Goal: Information Seeking & Learning: Learn about a topic

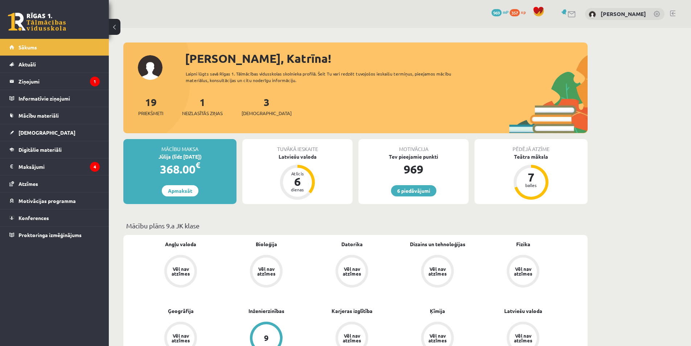
click at [205, 109] on div "1 Neizlasītās ziņas" at bounding box center [202, 105] width 41 height 22
click at [208, 111] on span "Neizlasītās ziņas" at bounding box center [202, 113] width 41 height 7
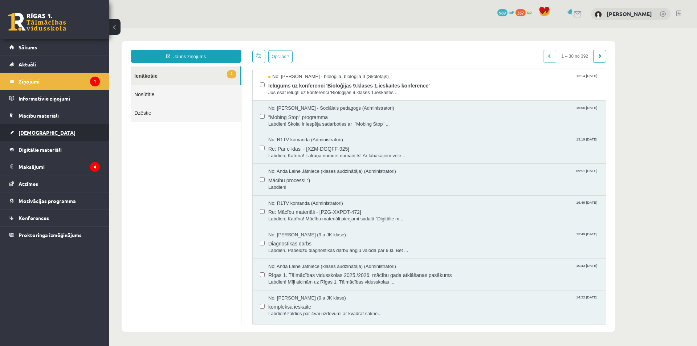
click at [37, 130] on span "[DEMOGRAPHIC_DATA]" at bounding box center [47, 132] width 57 height 7
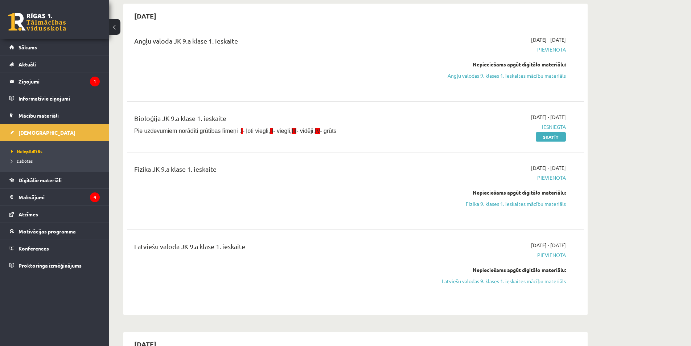
scroll to position [73, 0]
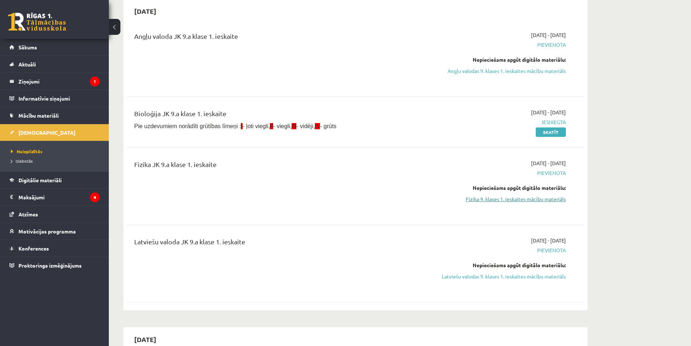
click at [530, 200] on link "Fizika 9. klases 1. ieskaites mācību materiāls" at bounding box center [497, 199] width 137 height 8
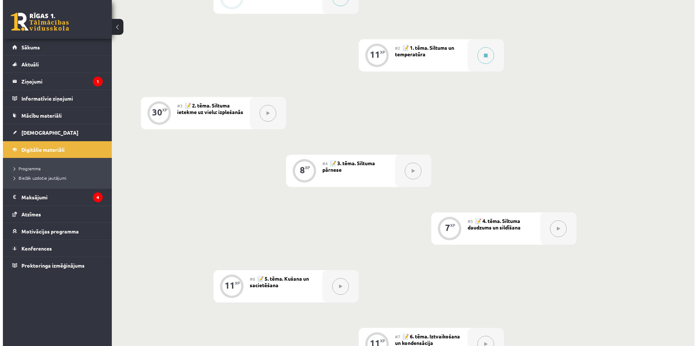
scroll to position [181, 0]
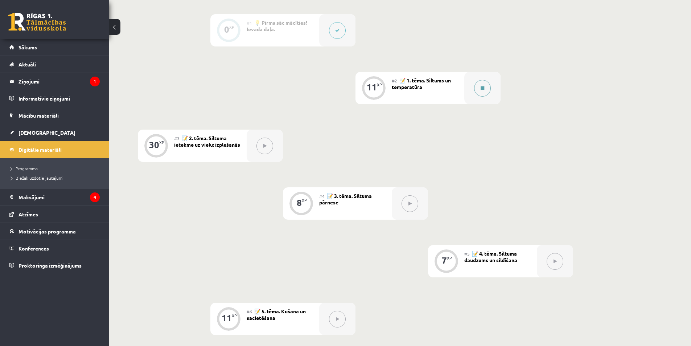
click at [485, 85] on button at bounding box center [482, 88] width 17 height 17
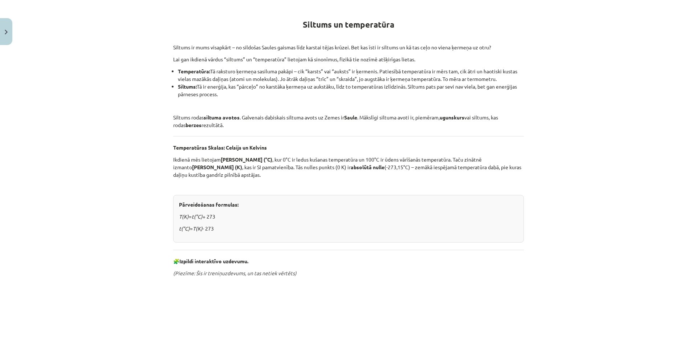
scroll to position [306, 0]
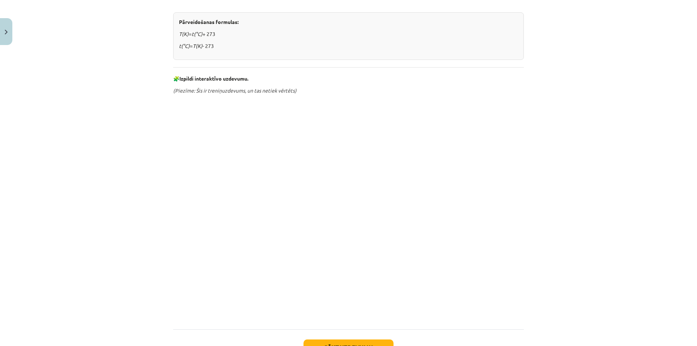
click at [104, 246] on div "Mācību tēma: Fizika 9. klases 1. ieskaites mācību materiāls #2 📝 1. tēma. Siltu…" at bounding box center [348, 173] width 697 height 346
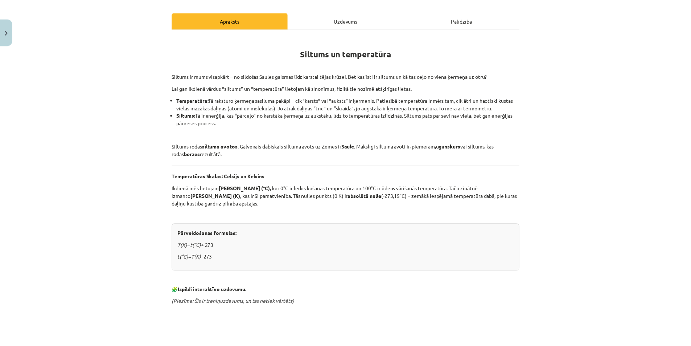
scroll to position [88, 0]
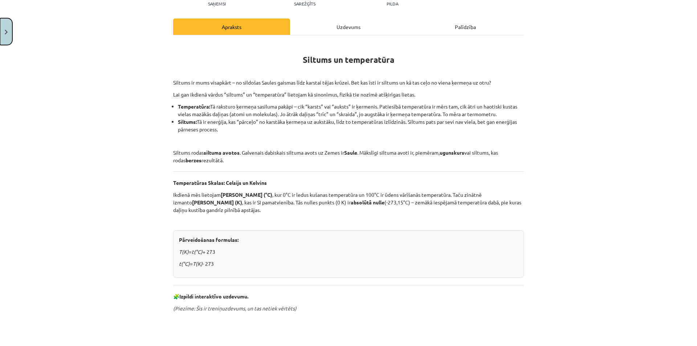
click at [2, 36] on button "Close" at bounding box center [6, 31] width 12 height 27
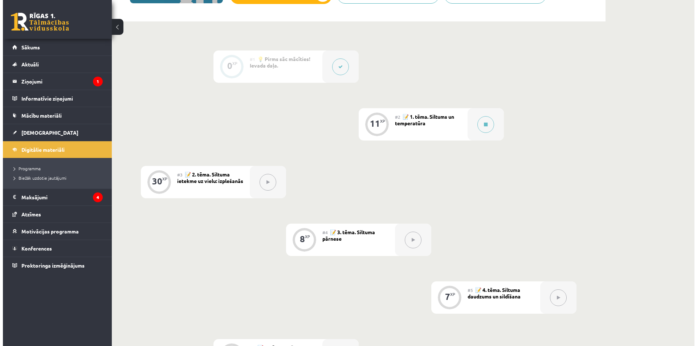
scroll to position [109, 0]
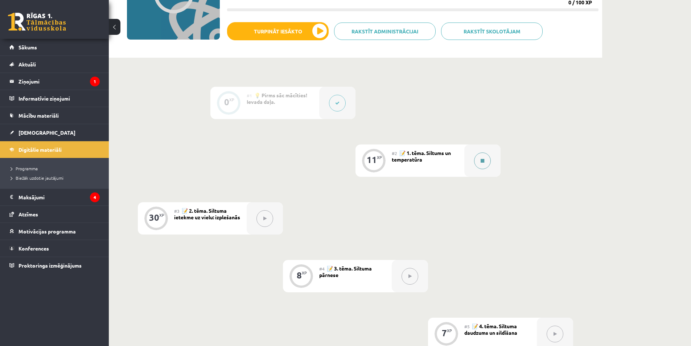
click at [475, 155] on div at bounding box center [482, 160] width 36 height 32
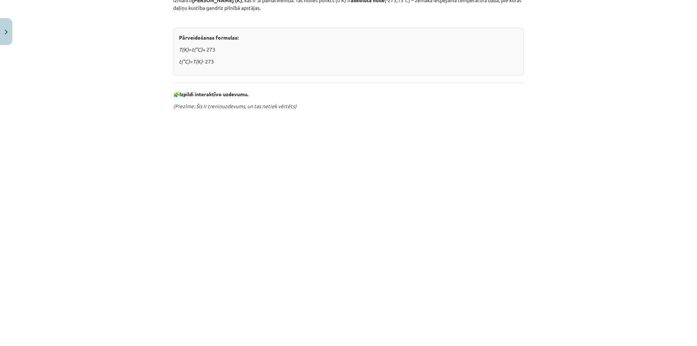
scroll to position [363, 0]
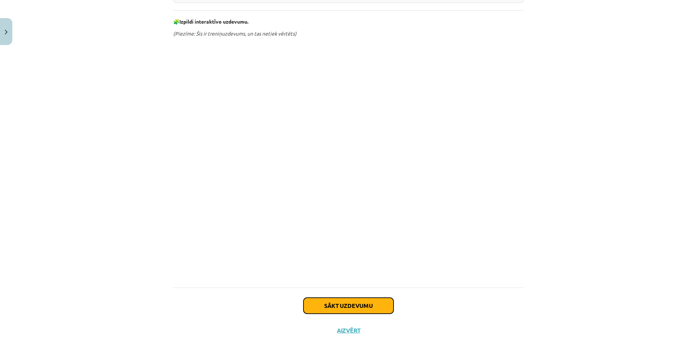
click at [346, 310] on button "Sākt uzdevumu" at bounding box center [348, 305] width 90 height 16
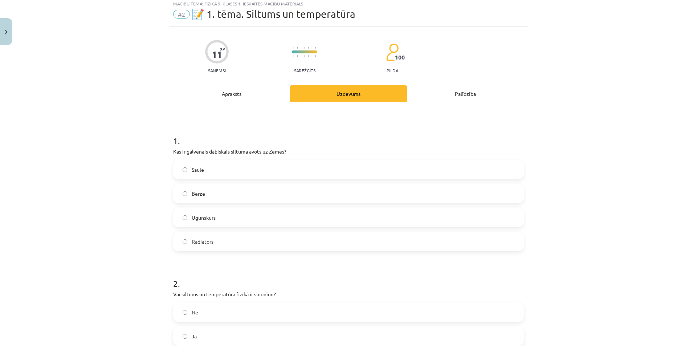
scroll to position [18, 0]
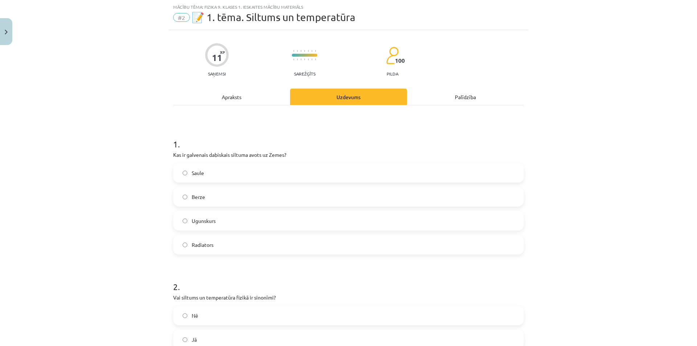
click at [188, 174] on label "Saule" at bounding box center [348, 173] width 349 height 18
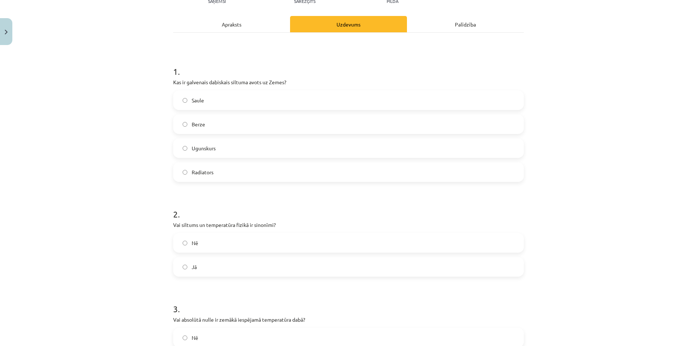
scroll to position [163, 0]
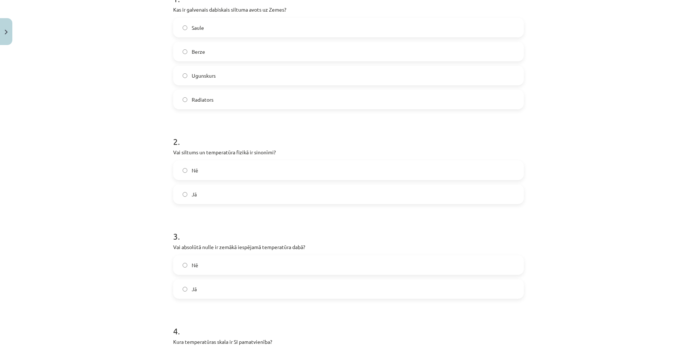
click at [179, 171] on label "Nē" at bounding box center [348, 170] width 349 height 18
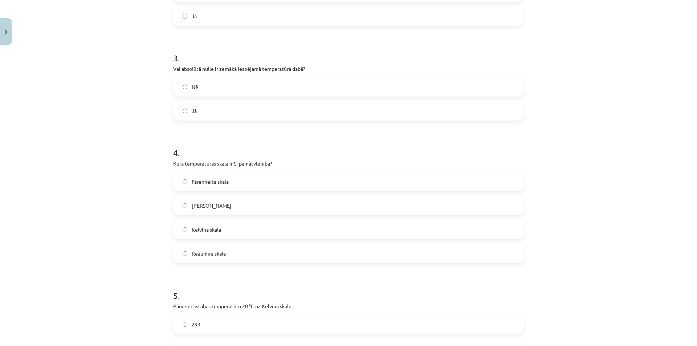
scroll to position [381, 0]
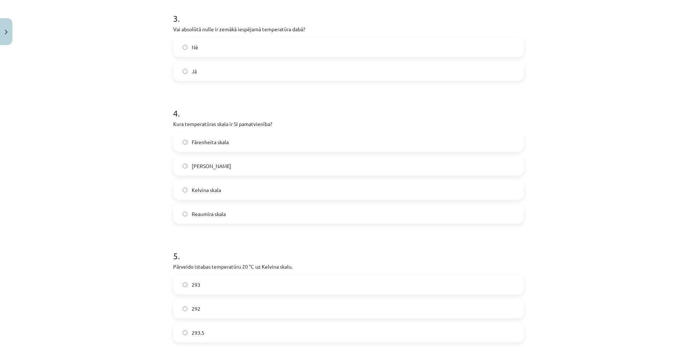
drag, startPoint x: 200, startPoint y: 193, endPoint x: 188, endPoint y: 193, distance: 12.7
click at [200, 193] on span "Kelvina skala" at bounding box center [206, 190] width 29 height 8
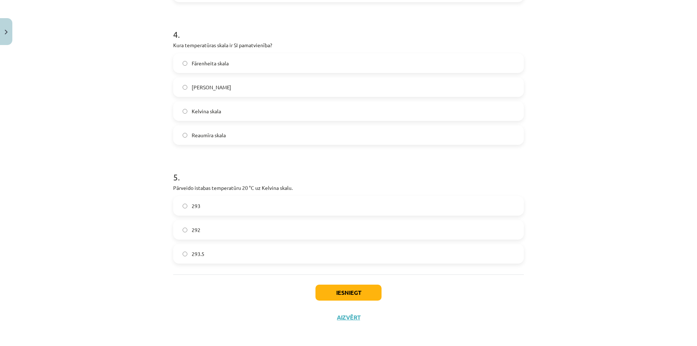
scroll to position [461, 0]
click at [179, 207] on label "293" at bounding box center [348, 204] width 349 height 18
click at [325, 291] on button "Iesniegt" at bounding box center [348, 291] width 66 height 16
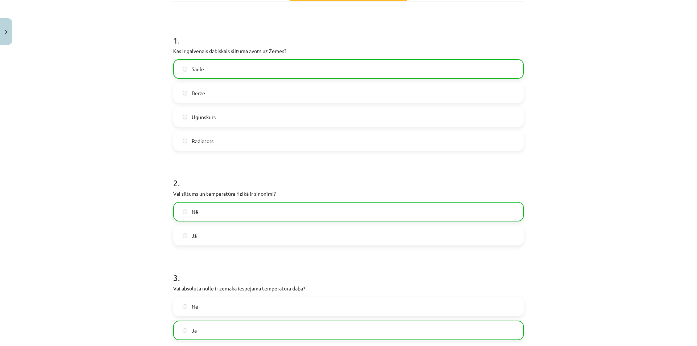
scroll to position [0, 0]
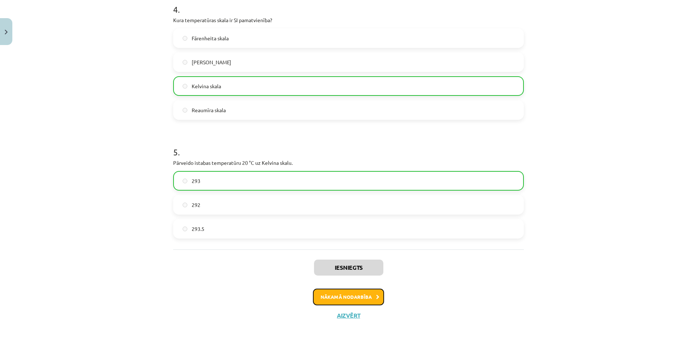
click at [325, 300] on button "Nākamā nodarbība" at bounding box center [348, 296] width 71 height 17
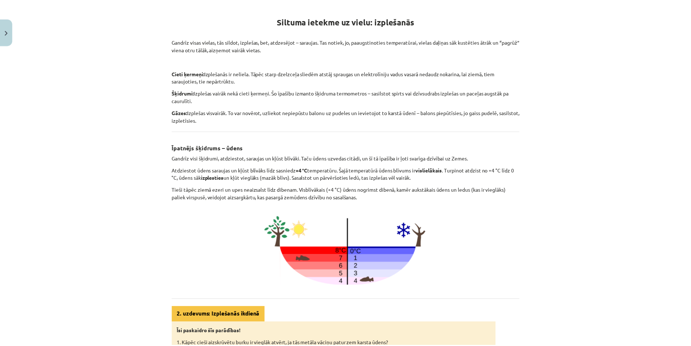
scroll to position [18, 0]
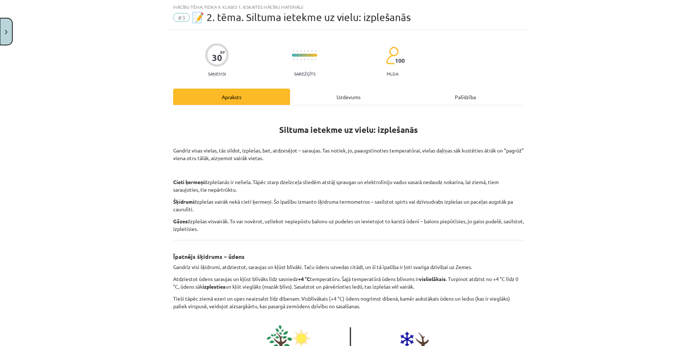
click at [0, 30] on button "Close" at bounding box center [6, 31] width 12 height 27
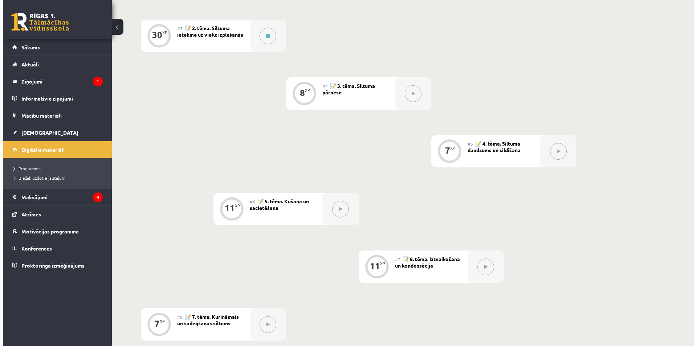
scroll to position [290, 0]
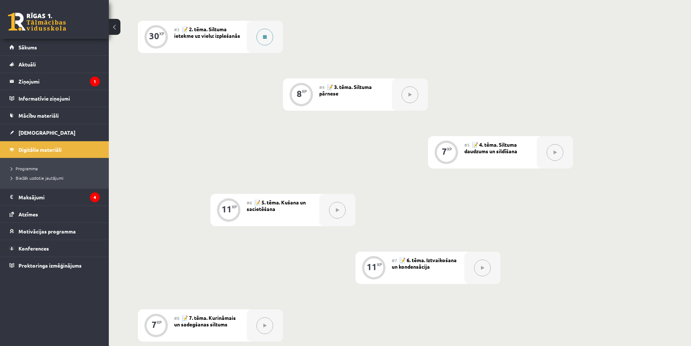
click at [273, 41] on div at bounding box center [265, 37] width 36 height 32
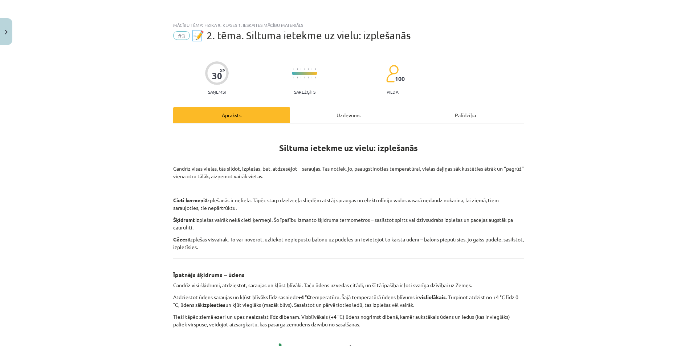
click at [304, 115] on div "Uzdevums" at bounding box center [348, 115] width 117 height 16
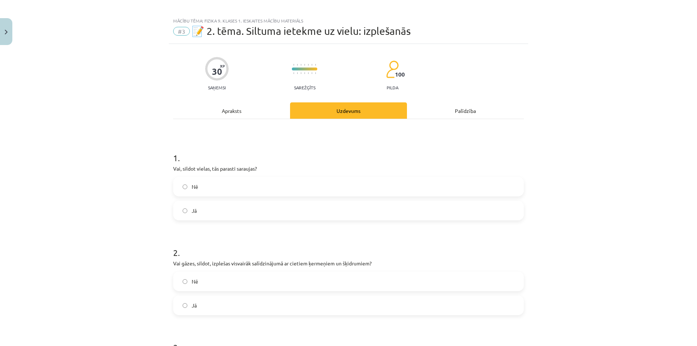
scroll to position [0, 0]
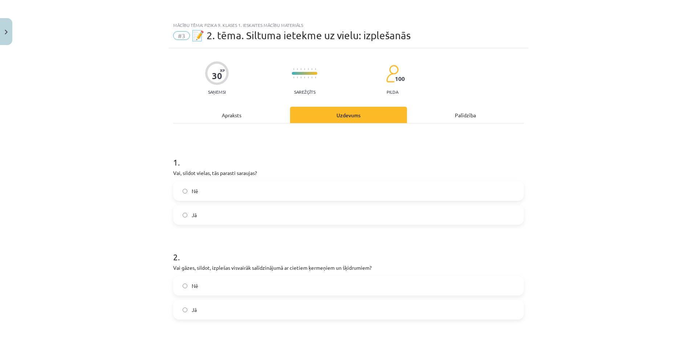
click at [234, 115] on div "Apraksts" at bounding box center [231, 115] width 117 height 16
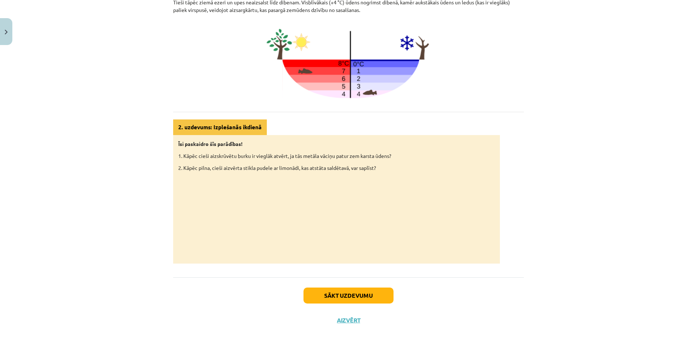
scroll to position [319, 0]
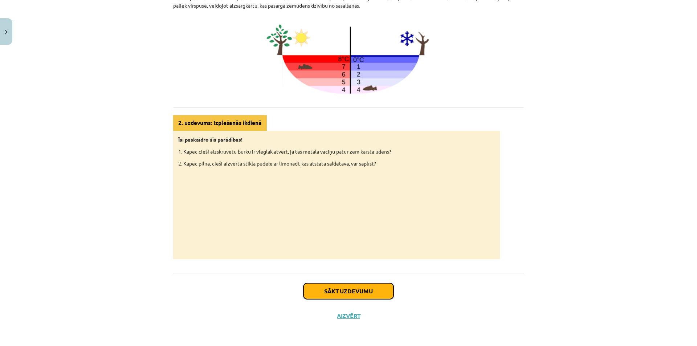
click at [309, 289] on button "Sākt uzdevumu" at bounding box center [348, 291] width 90 height 16
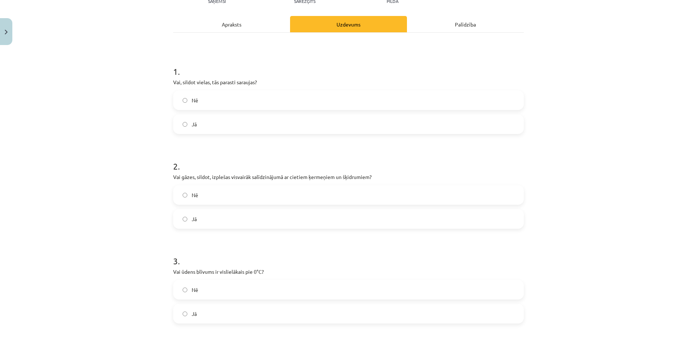
scroll to position [127, 0]
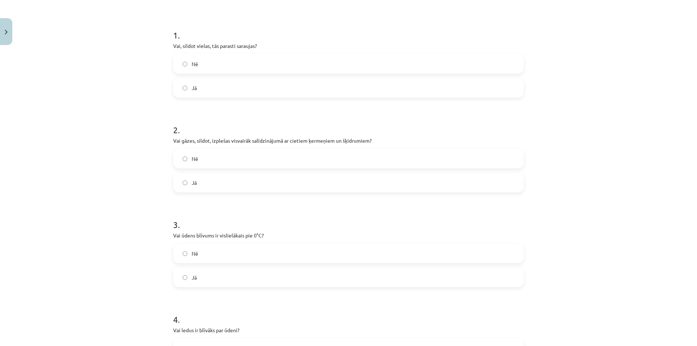
click at [183, 179] on label "Jā" at bounding box center [348, 182] width 349 height 18
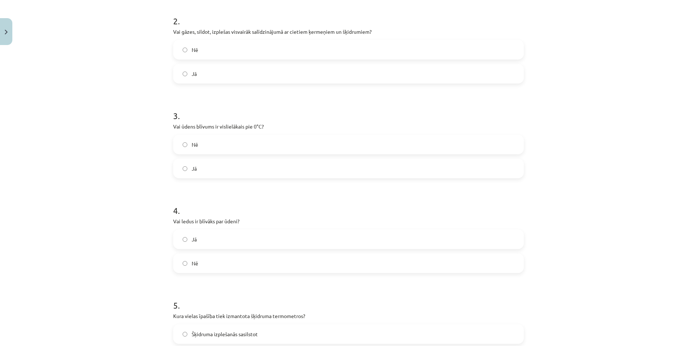
click at [198, 147] on label "Nē" at bounding box center [348, 144] width 349 height 18
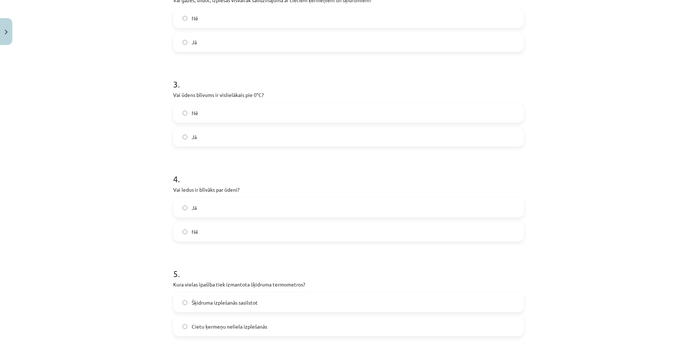
scroll to position [308, 0]
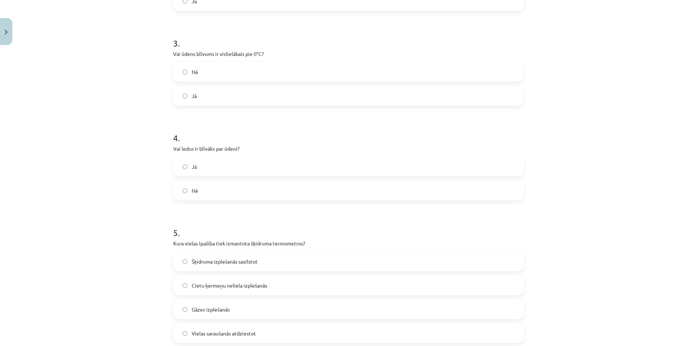
click at [184, 195] on label "Nē" at bounding box center [348, 190] width 349 height 18
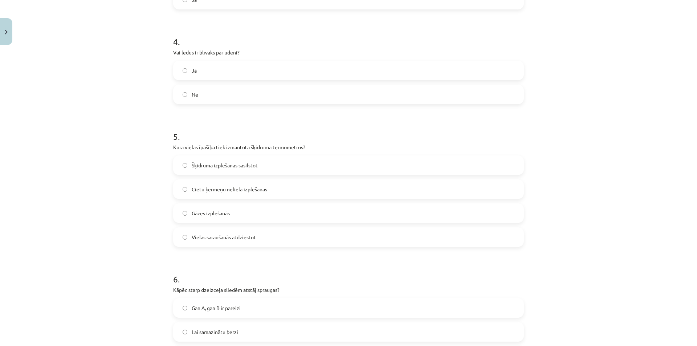
scroll to position [417, 0]
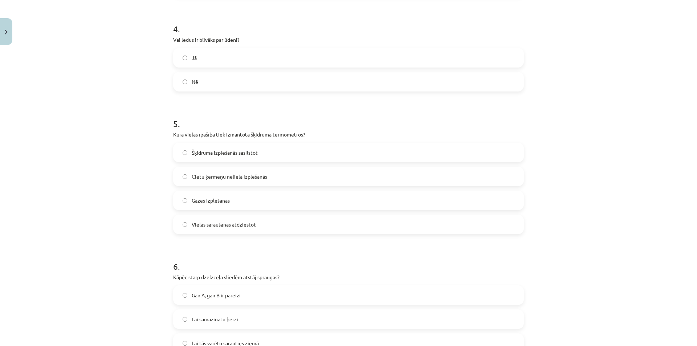
click at [178, 153] on label "Šķidruma izplešanās sasilstot" at bounding box center [348, 152] width 349 height 18
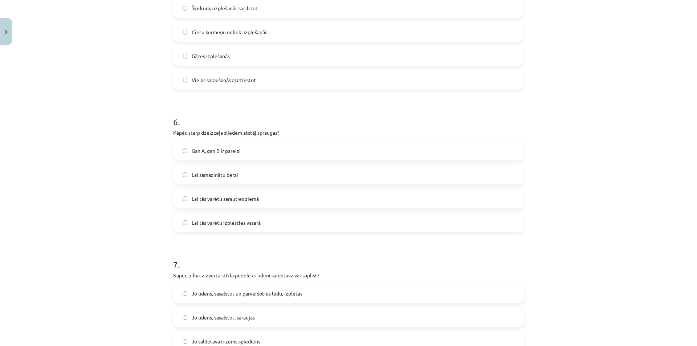
scroll to position [562, 0]
click at [192, 198] on span "Lai tās varētu sarauties ziemā" at bounding box center [225, 198] width 67 height 8
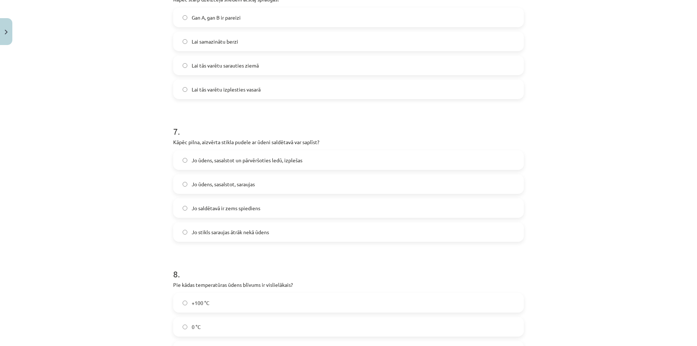
scroll to position [707, 0]
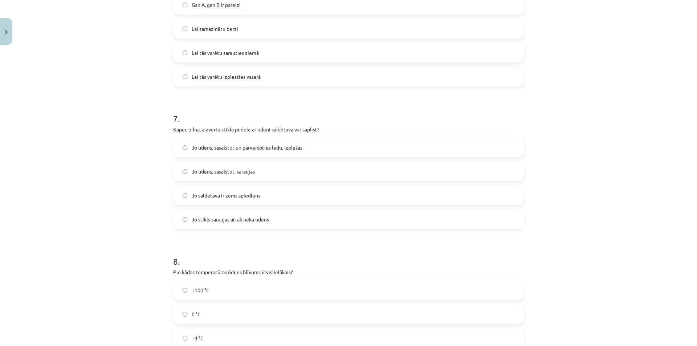
click at [188, 146] on label "Jo ūdens, sasalstot un pārvēršoties ledū, izplešas" at bounding box center [348, 147] width 349 height 18
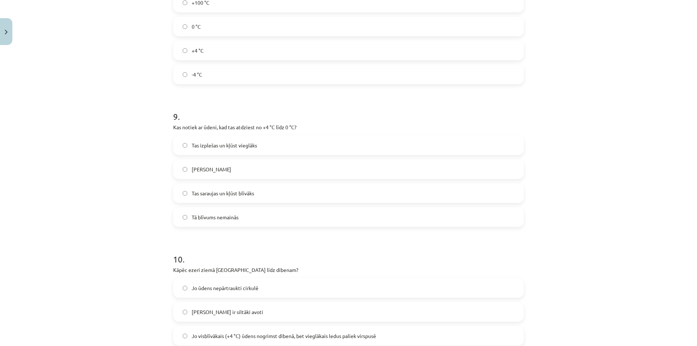
scroll to position [998, 0]
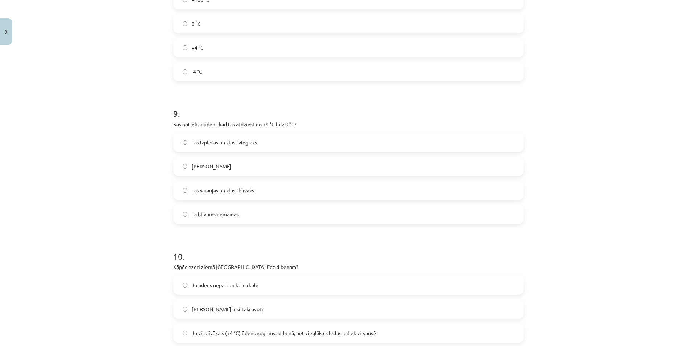
click at [193, 142] on span "Tas izplešas un kļūst vieglāks" at bounding box center [224, 143] width 65 height 8
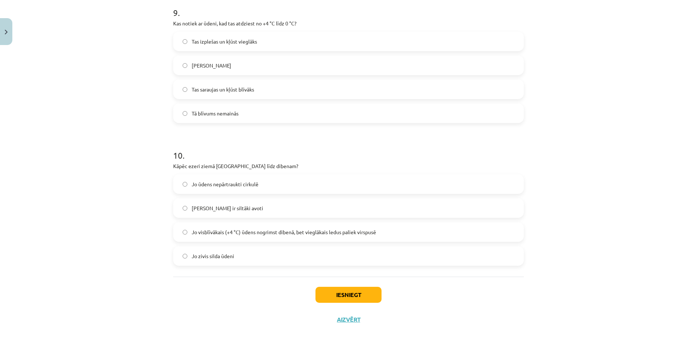
scroll to position [1103, 0]
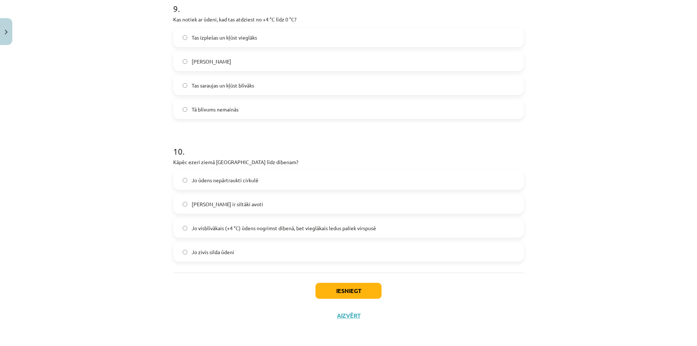
click at [193, 226] on span "Jo visblīvākais (+4 °C) ūdens nogrimst dibenā, bet vieglākais ledus paliek virs…" at bounding box center [284, 228] width 184 height 8
click at [324, 292] on button "Iesniegt" at bounding box center [348, 291] width 66 height 16
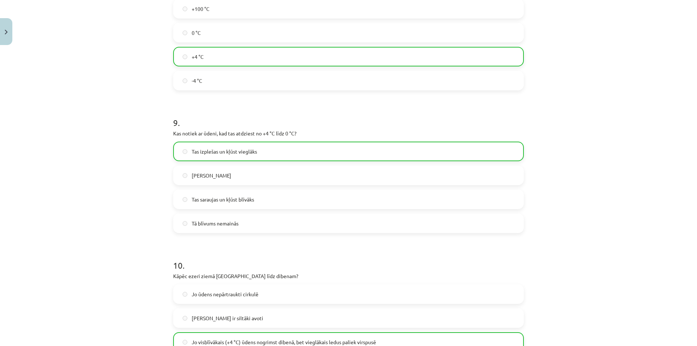
scroll to position [1126, 0]
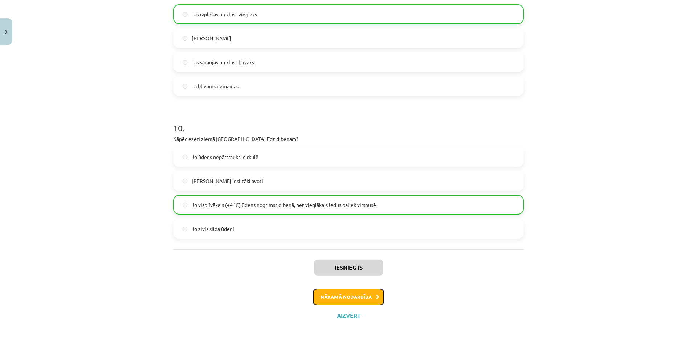
click at [338, 301] on button "Nākamā nodarbība" at bounding box center [348, 296] width 71 height 17
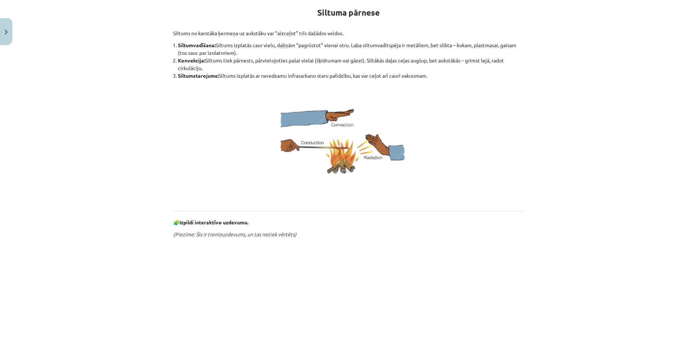
scroll to position [80, 0]
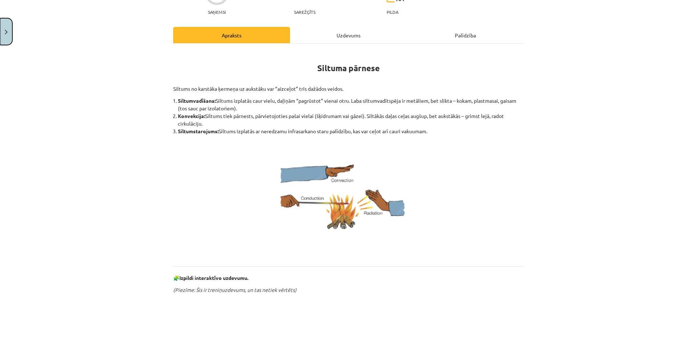
click at [8, 30] on button "Close" at bounding box center [6, 31] width 12 height 27
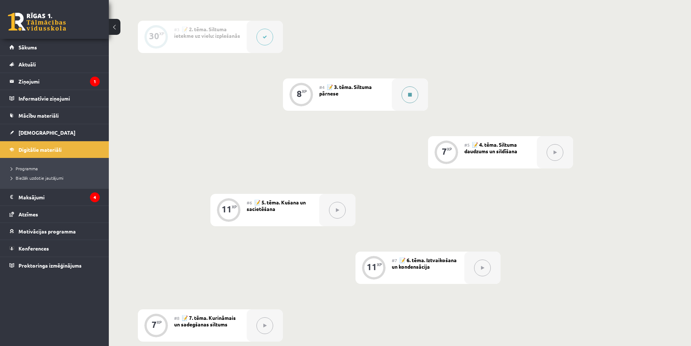
click at [412, 88] on button at bounding box center [410, 94] width 17 height 17
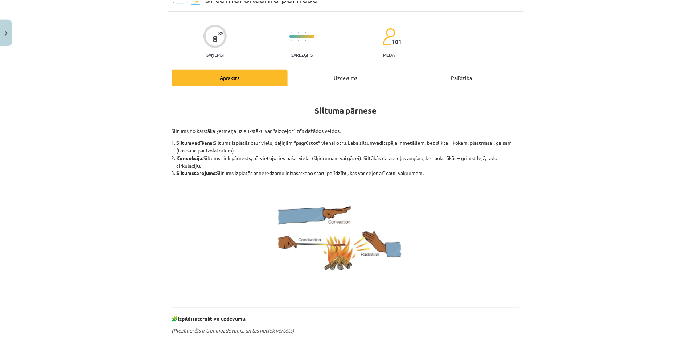
scroll to position [36, 0]
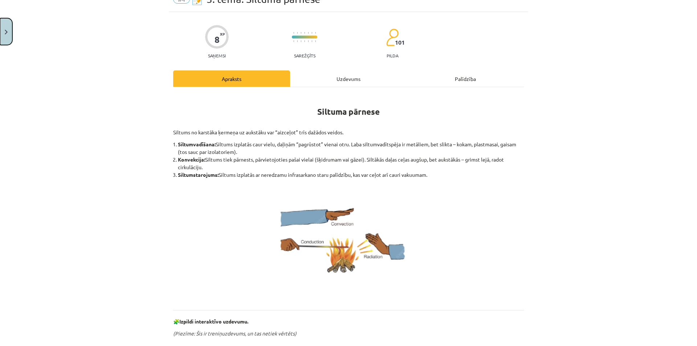
click at [9, 27] on button "Close" at bounding box center [6, 31] width 12 height 27
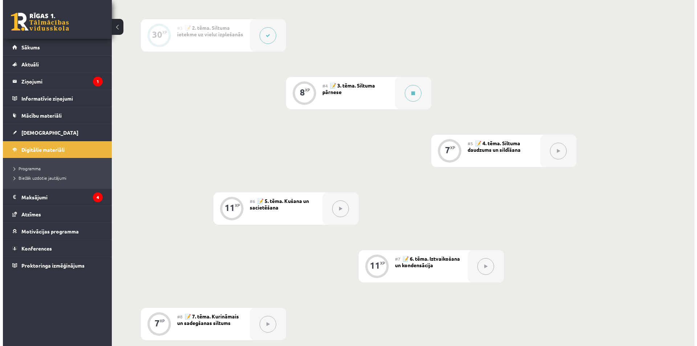
scroll to position [290, 0]
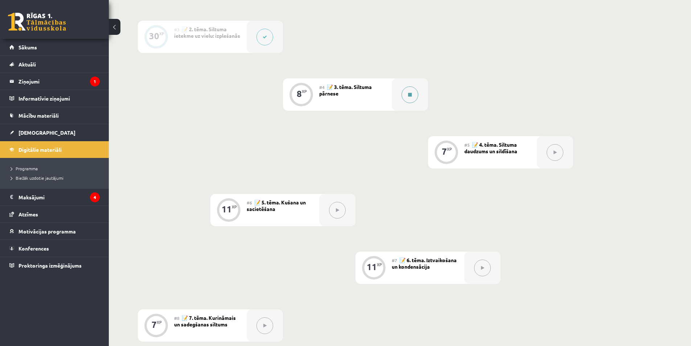
click at [411, 90] on button at bounding box center [410, 94] width 17 height 17
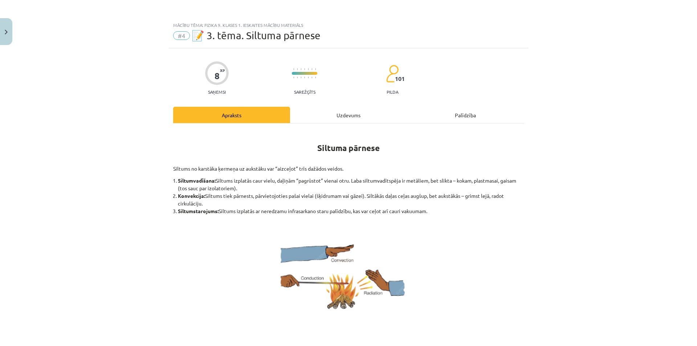
click at [298, 116] on div "Uzdevums" at bounding box center [348, 115] width 117 height 16
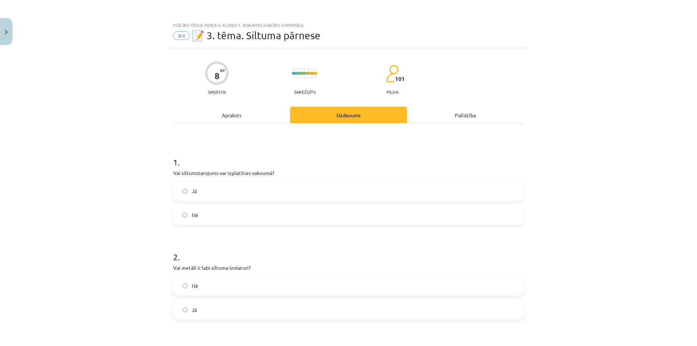
scroll to position [18, 0]
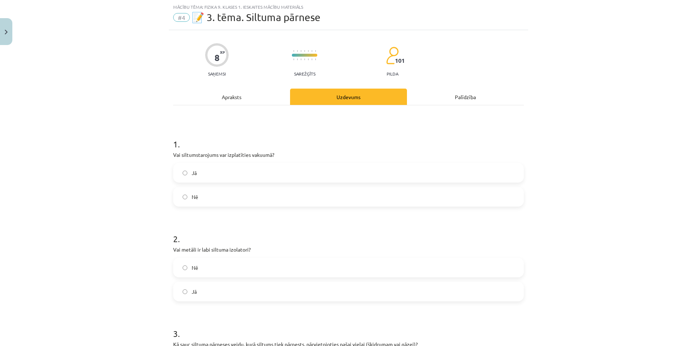
click at [235, 107] on div "1 . Vai siltumstarojums var izplatīties vakuumā? Jā Nē 2 . Vai metāli ir labi s…" at bounding box center [348, 351] width 350 height 492
click at [235, 101] on div "Apraksts" at bounding box center [231, 97] width 117 height 16
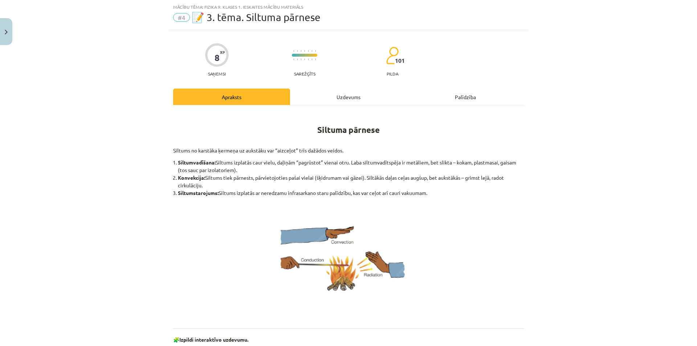
click at [301, 97] on div "Uzdevums" at bounding box center [348, 97] width 117 height 16
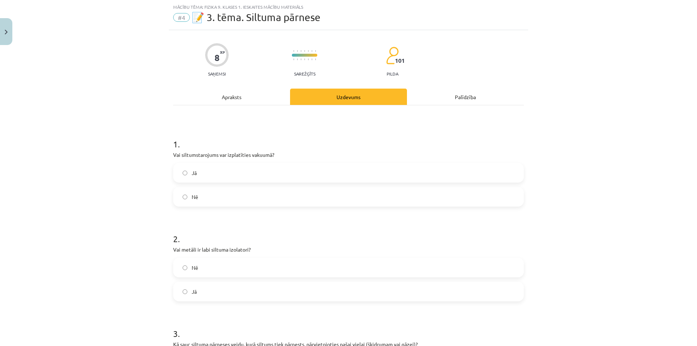
click at [259, 102] on div "Apraksts" at bounding box center [231, 97] width 117 height 16
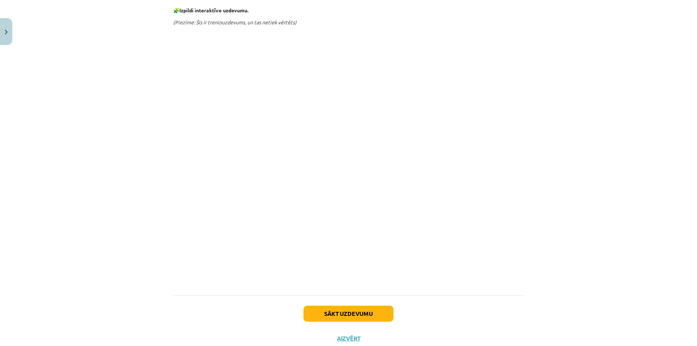
scroll to position [370, 0]
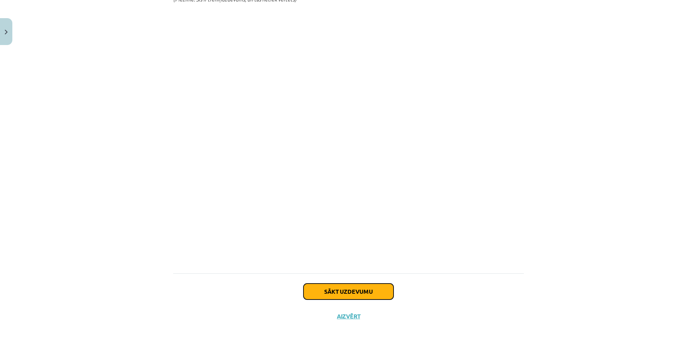
click at [319, 293] on button "Sākt uzdevumu" at bounding box center [348, 291] width 90 height 16
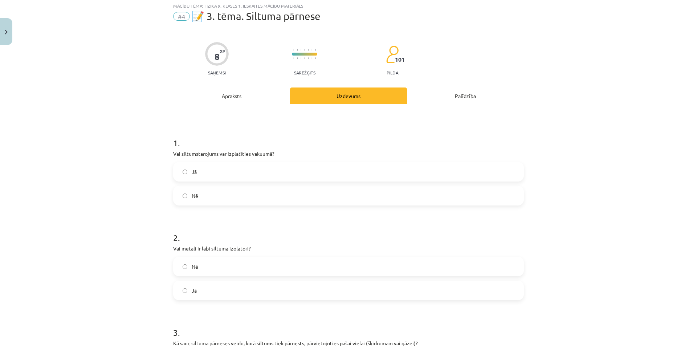
scroll to position [18, 0]
click at [185, 176] on label "Jā" at bounding box center [348, 173] width 349 height 18
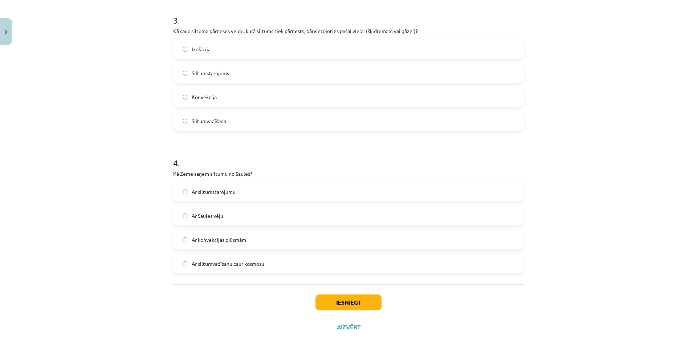
scroll to position [343, 0]
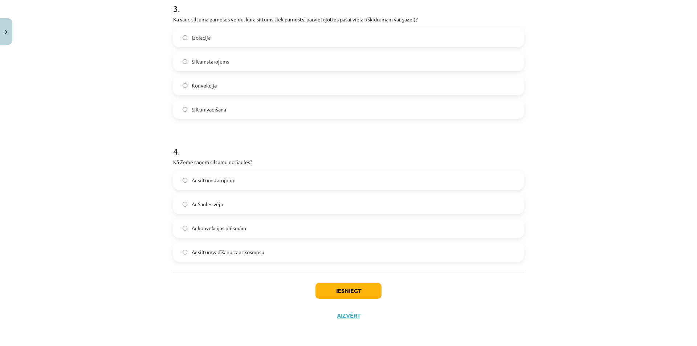
click at [188, 181] on label "Ar siltumstarojumu" at bounding box center [348, 180] width 349 height 18
click at [333, 291] on button "Iesniegt" at bounding box center [348, 291] width 66 height 16
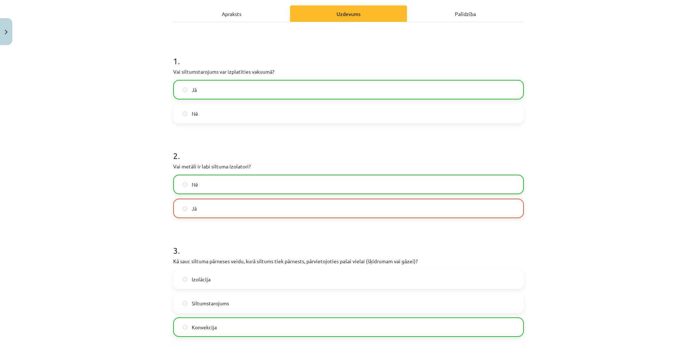
scroll to position [89, 0]
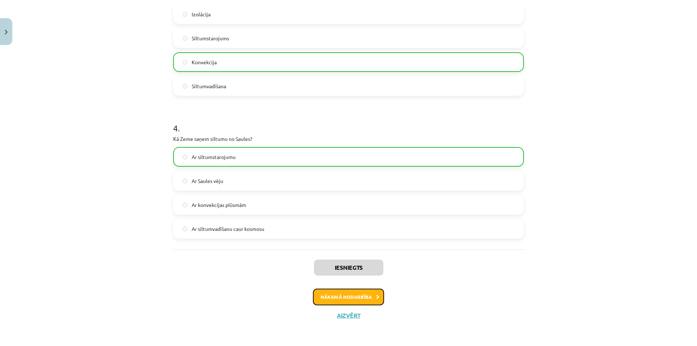
click at [329, 296] on button "Nākamā nodarbība" at bounding box center [348, 296] width 71 height 17
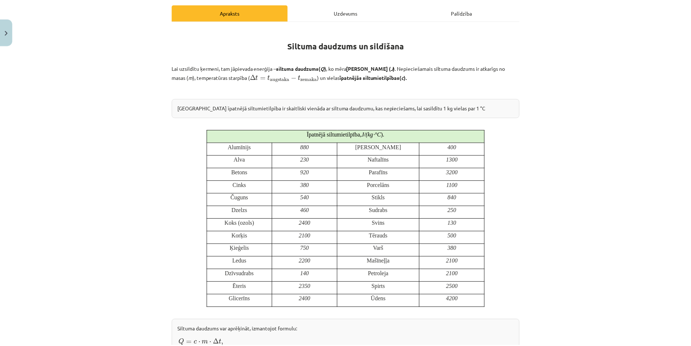
scroll to position [94, 0]
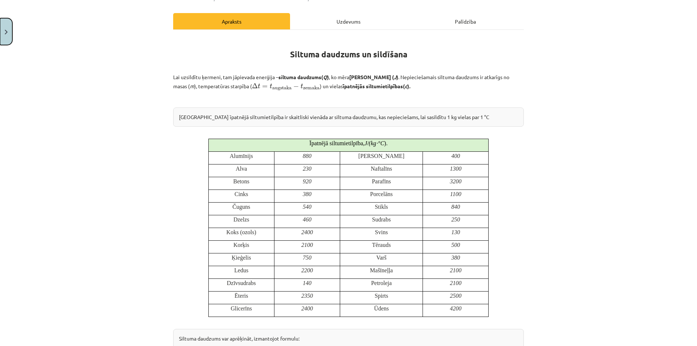
click at [7, 25] on button "Close" at bounding box center [6, 31] width 12 height 27
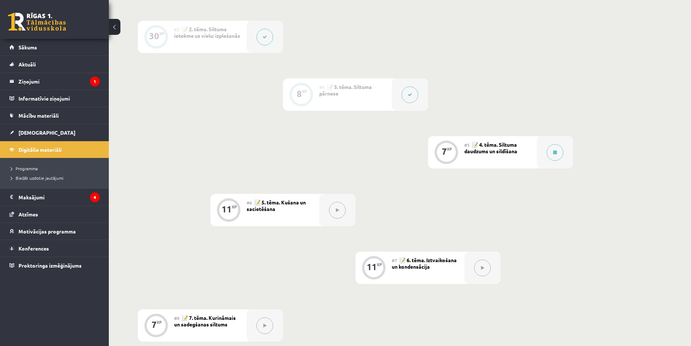
click at [333, 143] on div "0 XP #1 💡 Pirms sāc mācīties! Ievada daļa. 11 XP #2 📝 1. tēma. Siltums un tempe…" at bounding box center [355, 180] width 435 height 551
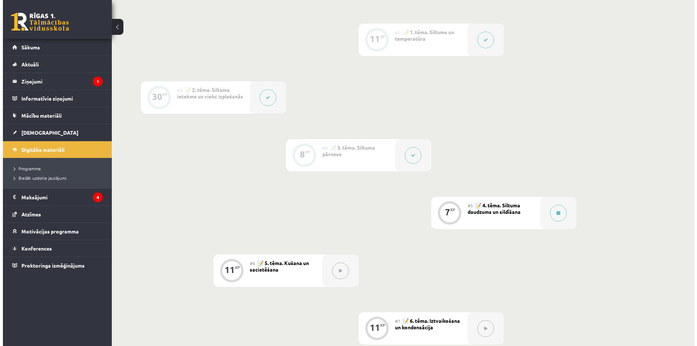
scroll to position [218, 0]
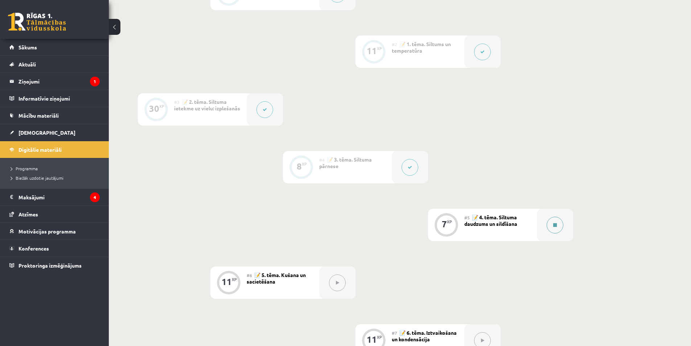
click at [553, 225] on icon at bounding box center [555, 225] width 4 height 4
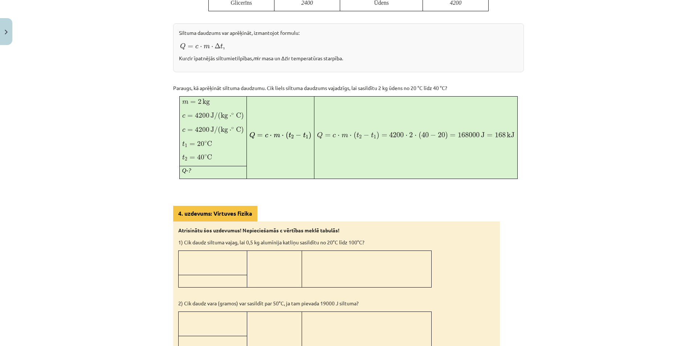
scroll to position [435, 0]
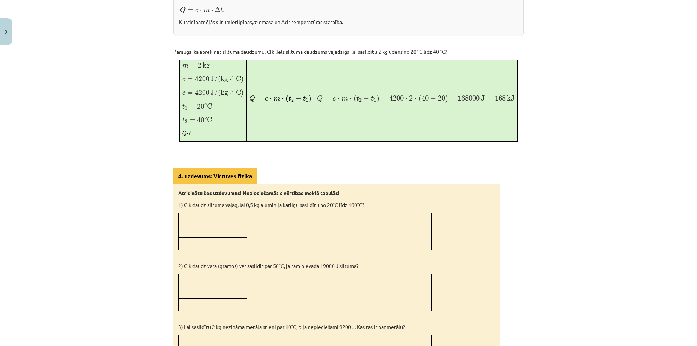
click at [219, 225] on p at bounding box center [212, 229] width 63 height 8
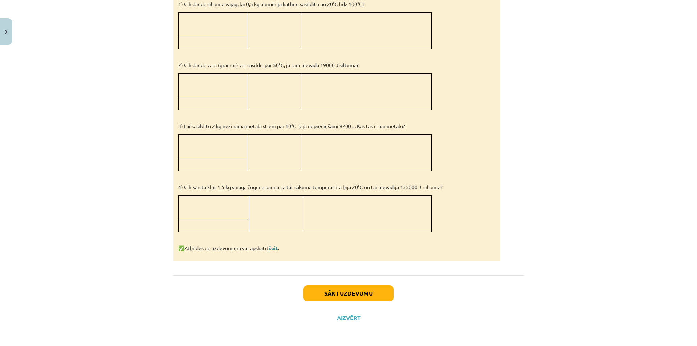
scroll to position [638, 0]
click at [271, 245] on link "šeit" at bounding box center [272, 247] width 9 height 7
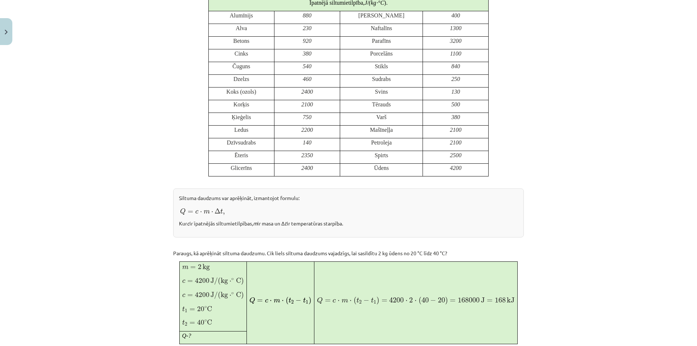
scroll to position [275, 0]
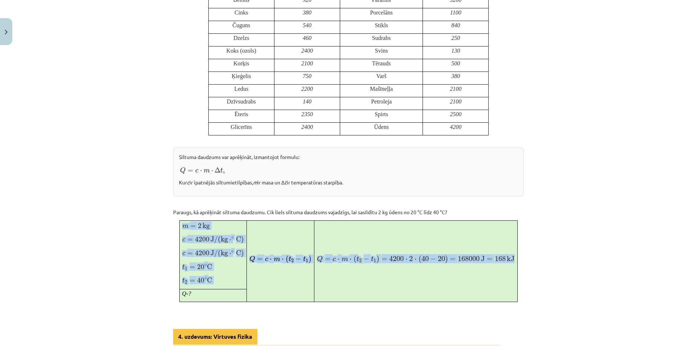
drag, startPoint x: 172, startPoint y: 230, endPoint x: 468, endPoint y: 263, distance: 297.5
click at [468, 263] on div "Siltuma daudzums un sildīšana Lai uzsildītu ķermeni, tam jāpievada enerģija – s…" at bounding box center [348, 238] width 350 height 767
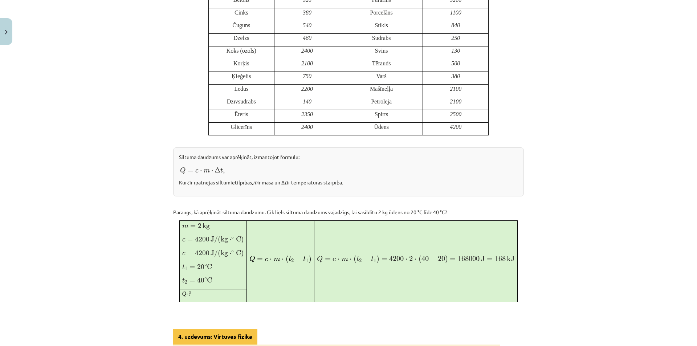
click at [533, 263] on div "Mācību tēma: Fizika 9. klases 1. ieskaites mācību materiāls #5 📝 4. tēma. Siltu…" at bounding box center [348, 173] width 697 height 346
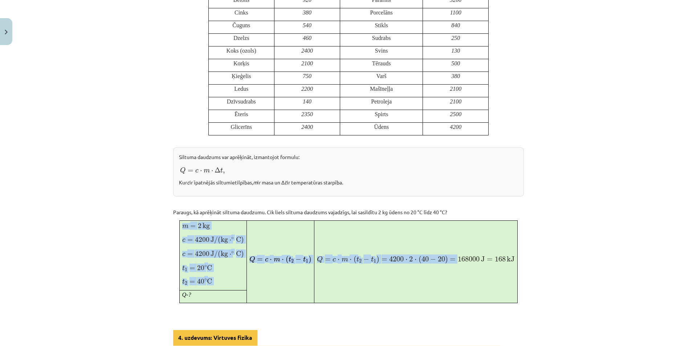
drag, startPoint x: 456, startPoint y: 259, endPoint x: 531, endPoint y: 263, distance: 75.9
click at [531, 263] on div "Mācību tēma: Fizika 9. klases 1. ieskaites mācību materiāls #5 📝 4. tēma. Siltu…" at bounding box center [348, 173] width 697 height 346
click at [494, 259] on span "168" at bounding box center [499, 258] width 11 height 5
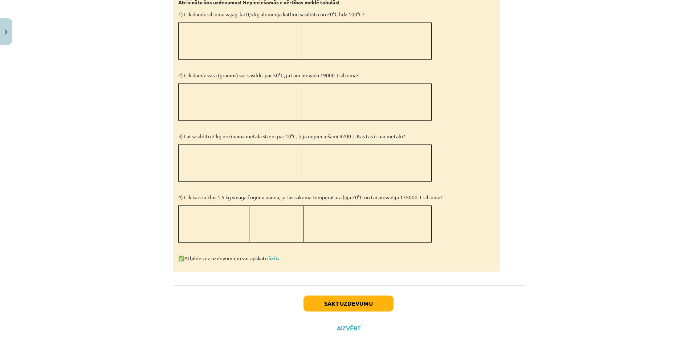
scroll to position [638, 0]
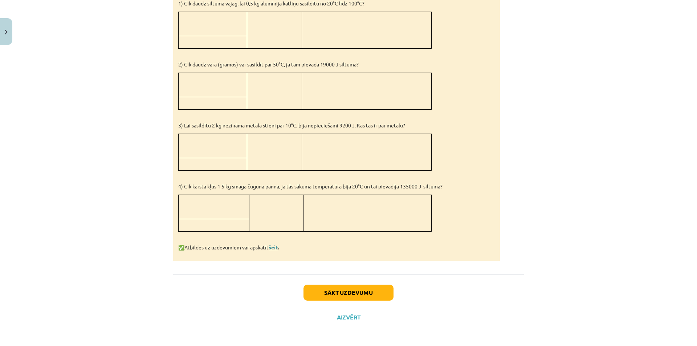
click at [272, 248] on link "šeit" at bounding box center [272, 247] width 9 height 7
click at [271, 246] on link "šeit" at bounding box center [272, 247] width 9 height 7
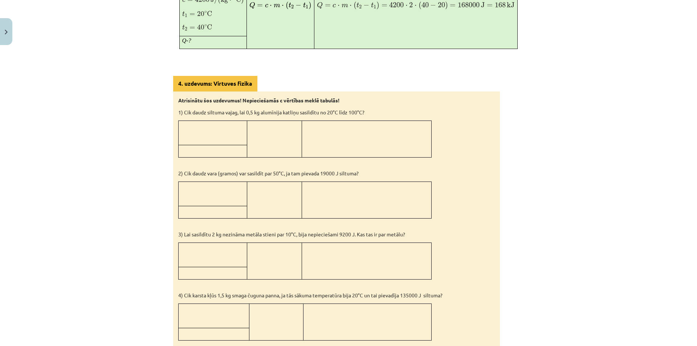
scroll to position [601, 0]
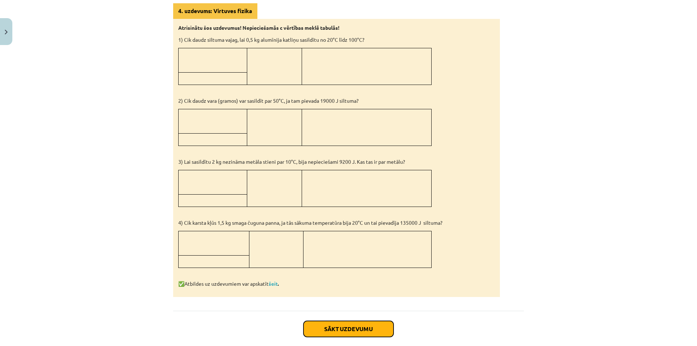
click at [330, 321] on button "Sākt uzdevumu" at bounding box center [348, 329] width 90 height 16
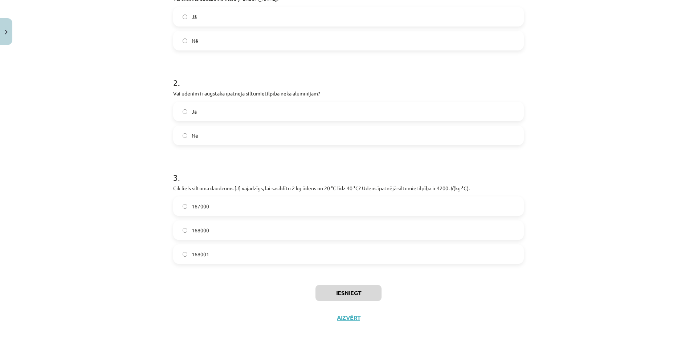
scroll to position [176, 0]
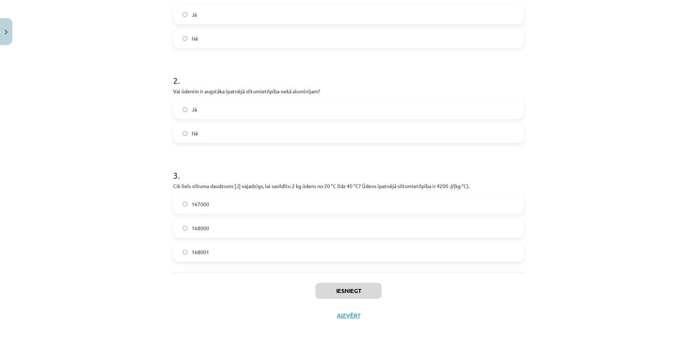
click at [188, 229] on label "168000" at bounding box center [348, 228] width 349 height 18
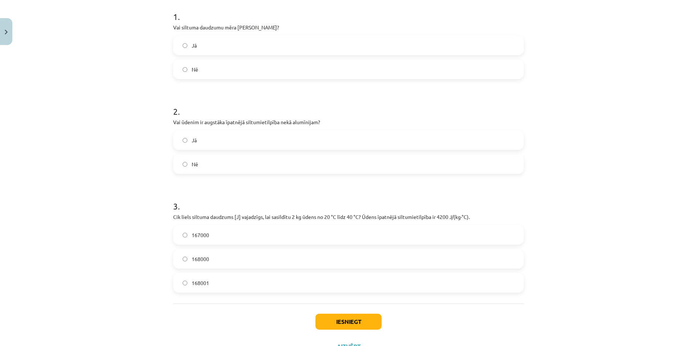
scroll to position [104, 0]
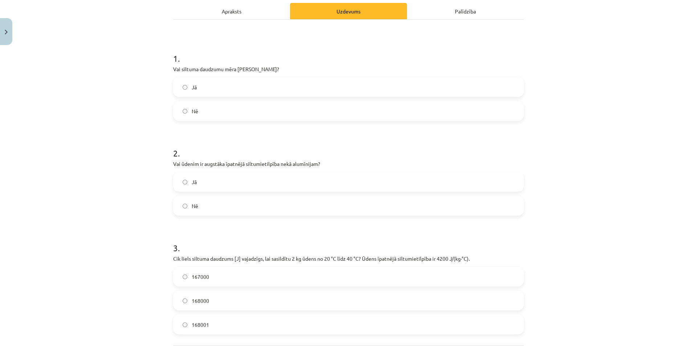
click at [185, 186] on label "Jā" at bounding box center [348, 182] width 349 height 18
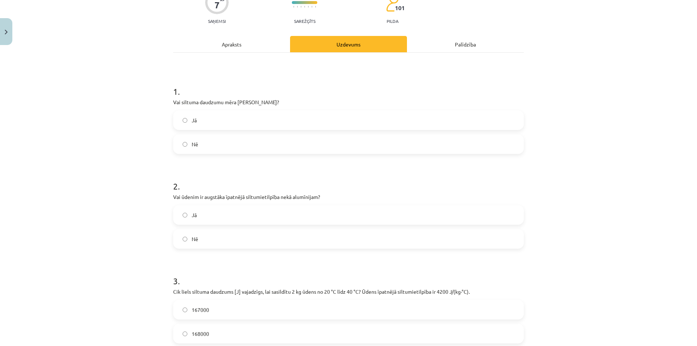
scroll to position [31, 0]
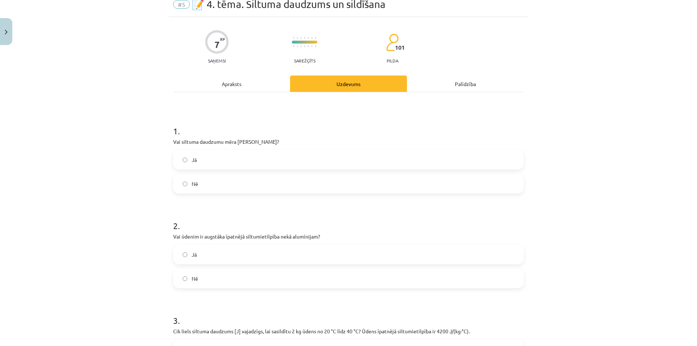
click at [186, 186] on label "Nē" at bounding box center [348, 183] width 349 height 18
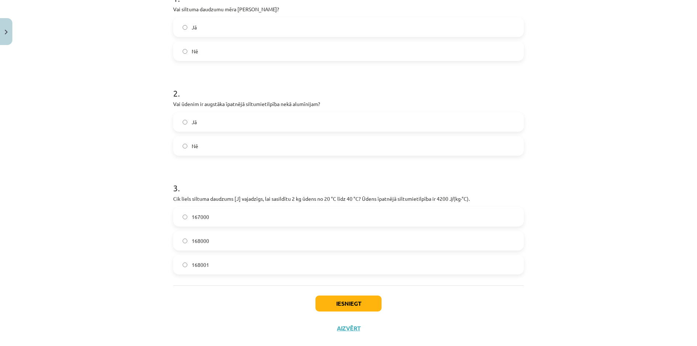
scroll to position [176, 0]
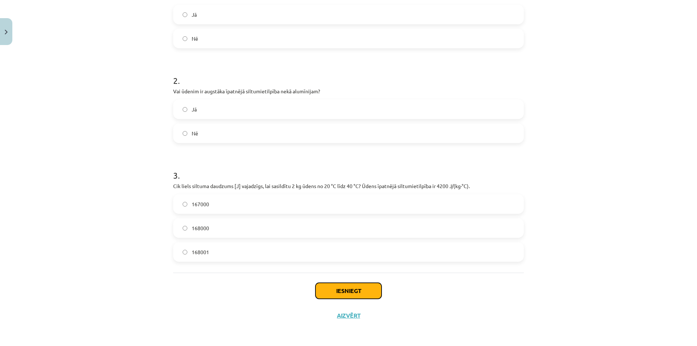
click at [357, 291] on button "Iesniegt" at bounding box center [348, 291] width 66 height 16
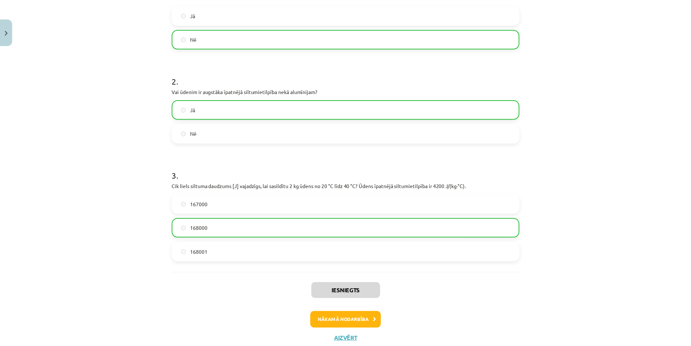
scroll to position [104, 0]
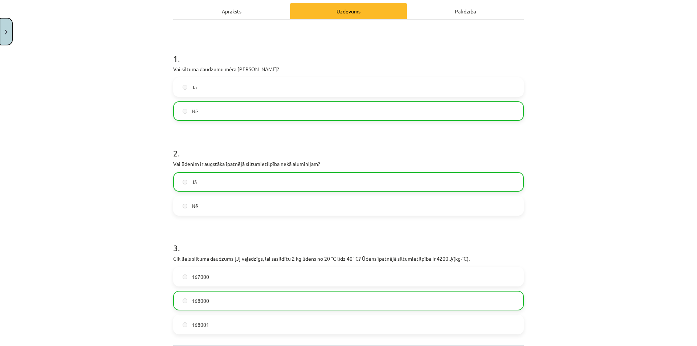
click at [0, 31] on button "Close" at bounding box center [6, 31] width 12 height 27
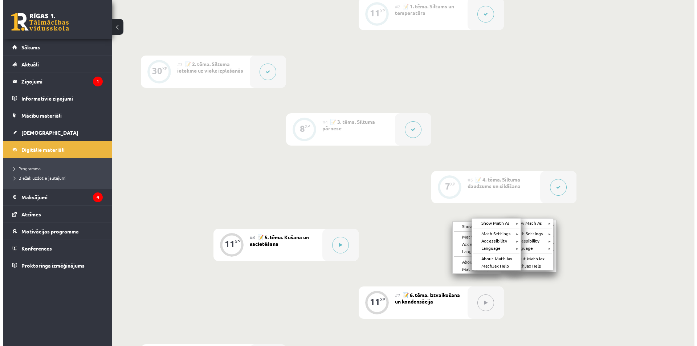
scroll to position [290, 0]
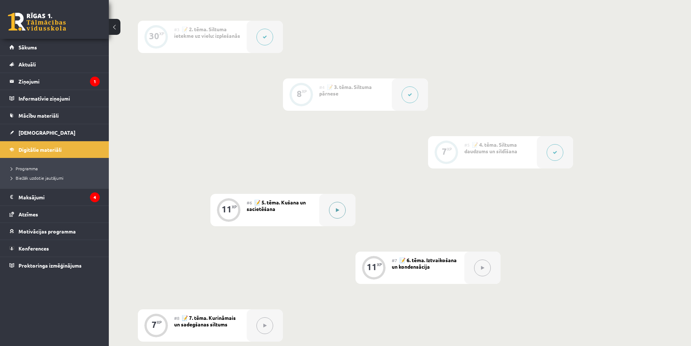
click at [328, 206] on div at bounding box center [337, 210] width 36 height 32
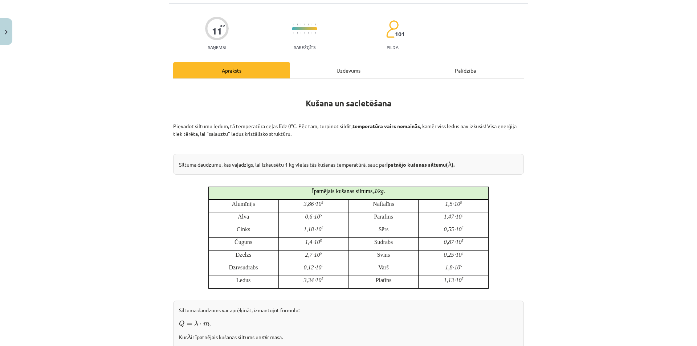
scroll to position [0, 0]
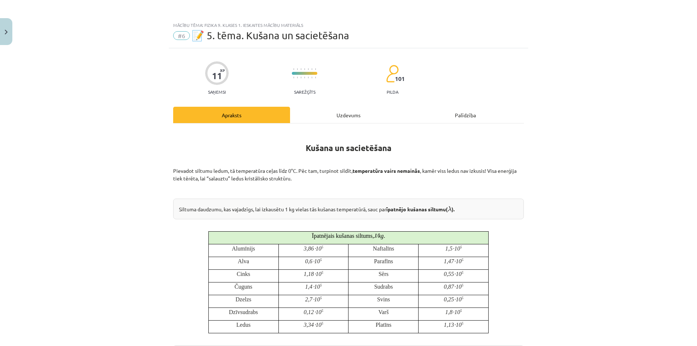
click at [305, 114] on div "Uzdevums" at bounding box center [348, 115] width 117 height 16
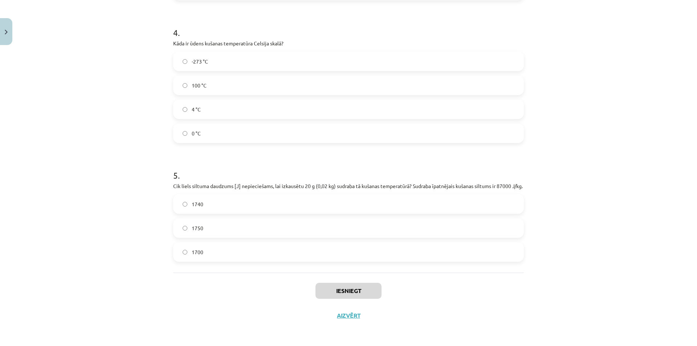
scroll to position [469, 0]
click at [8, 39] on button "Close" at bounding box center [6, 31] width 12 height 27
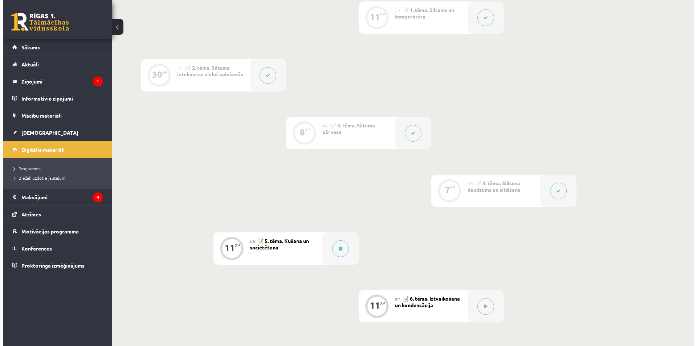
scroll to position [254, 0]
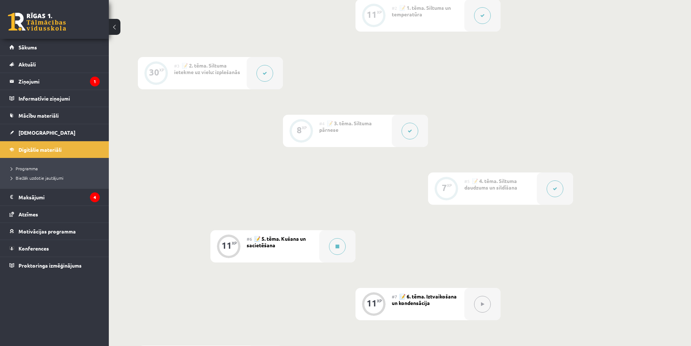
click at [561, 185] on button at bounding box center [555, 188] width 17 height 17
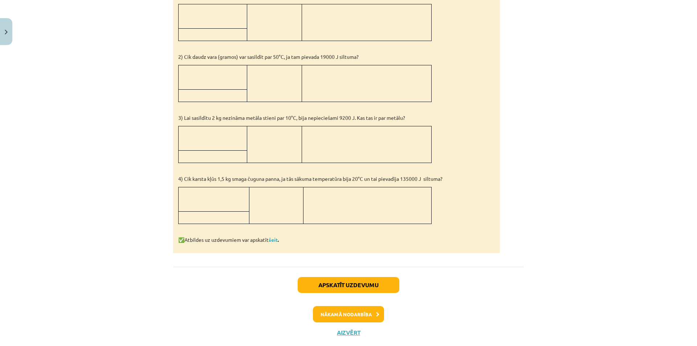
scroll to position [661, 0]
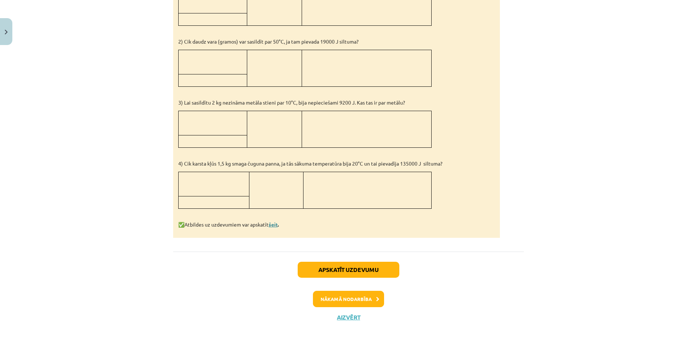
click at [277, 223] on link "šeit" at bounding box center [272, 224] width 9 height 7
